Goal: Task Accomplishment & Management: Complete application form

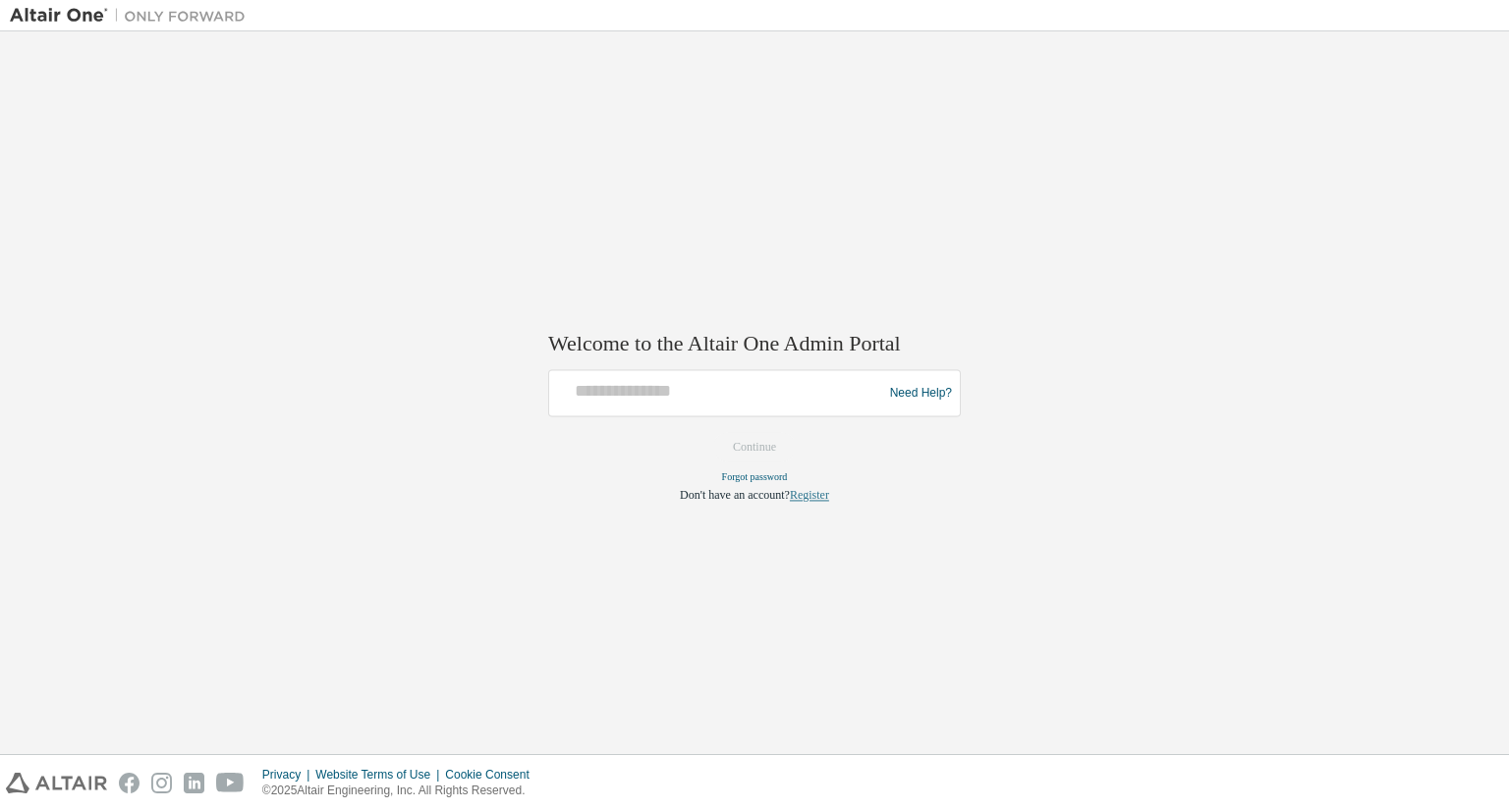
click at [813, 500] on link "Register" at bounding box center [809, 496] width 39 height 14
